Goal: Task Accomplishment & Management: Use online tool/utility

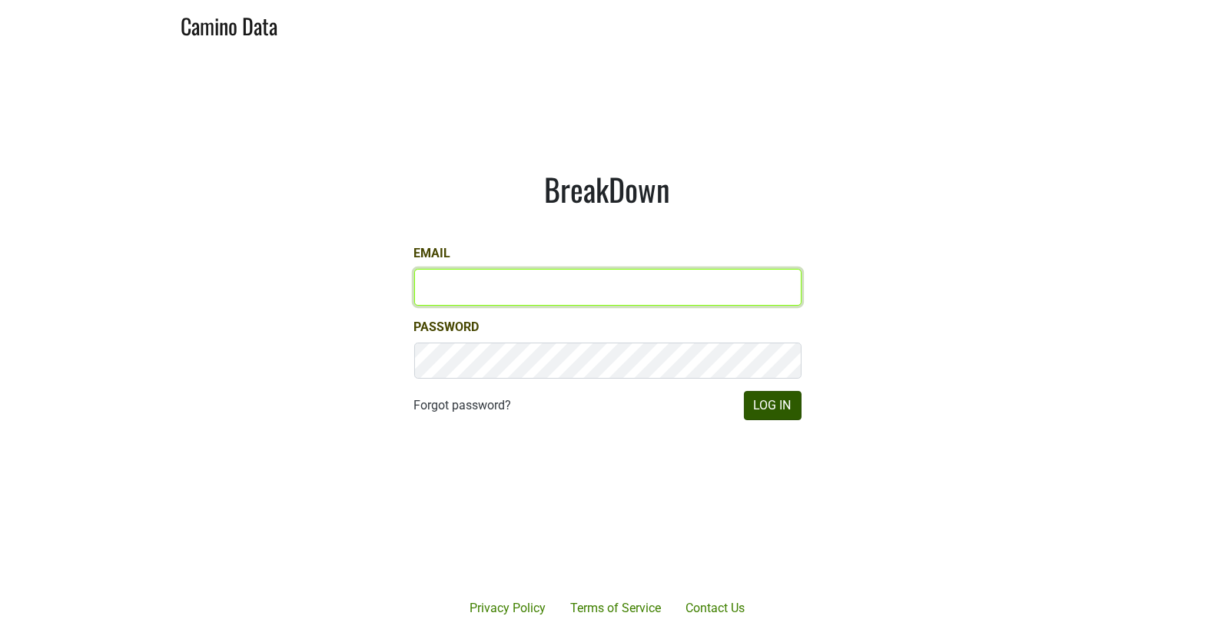
type input "matt@dumol.com"
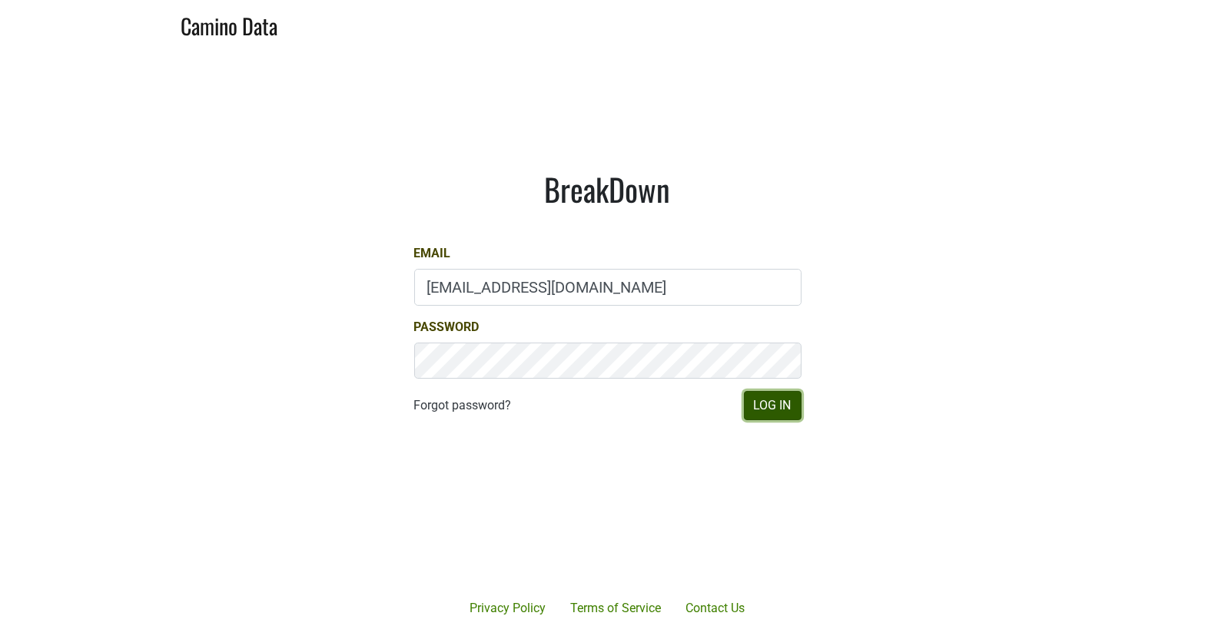
click at [762, 405] on button "Log In" at bounding box center [773, 405] width 58 height 29
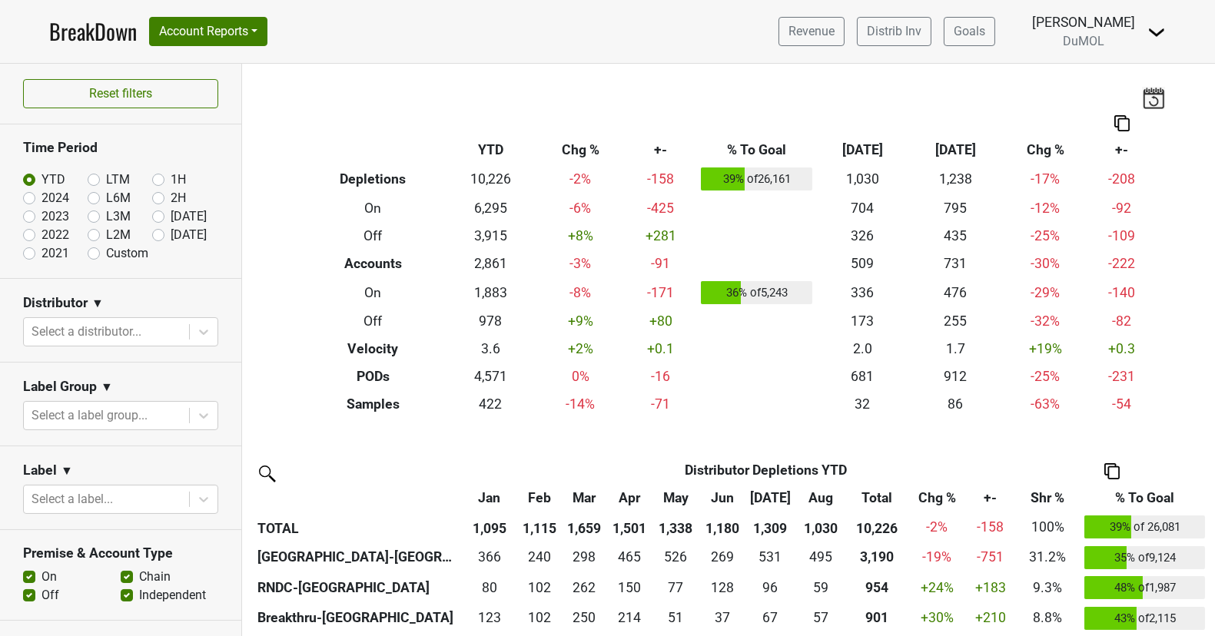
click at [171, 217] on label "[DATE]" at bounding box center [189, 217] width 36 height 18
click at [159, 217] on input "[DATE]" at bounding box center [182, 215] width 61 height 15
radio input "true"
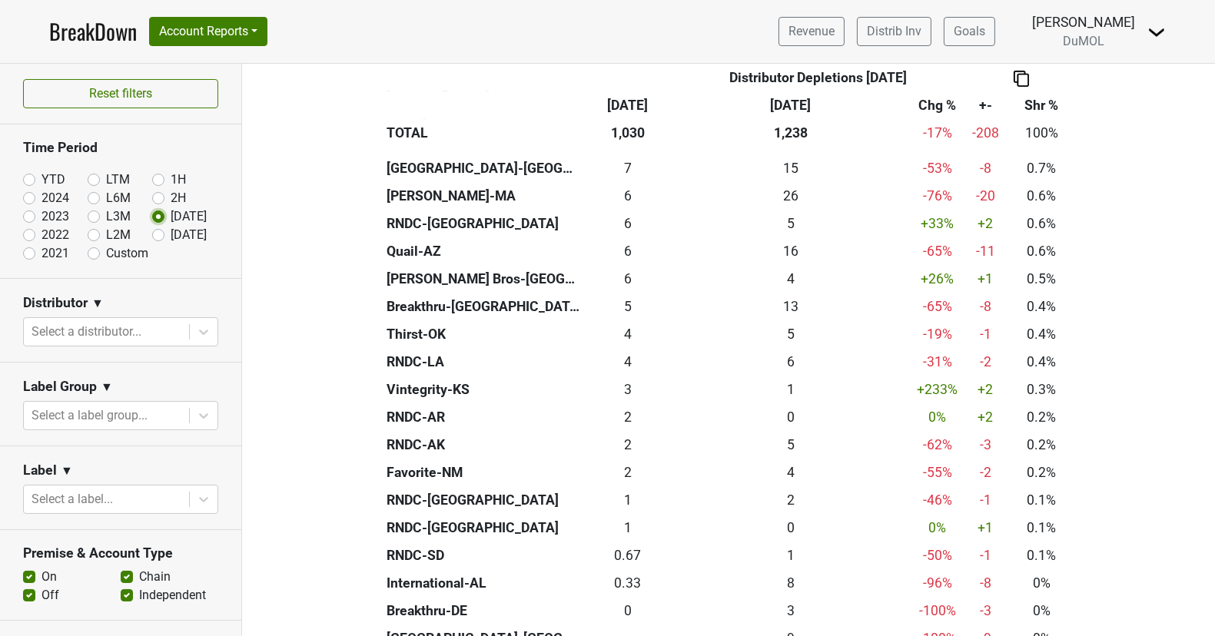
scroll to position [493, 0]
